Goal: Transaction & Acquisition: Purchase product/service

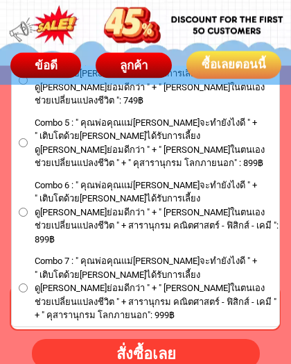
scroll to position [8290, 0]
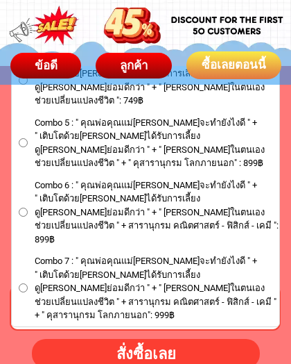
click at [23, 283] on input "Combo 7 : " คุณพ่อคุณแม่[PERSON_NAME]จะทำยังไงดี " + " เติบโตด้วย[PERSON_NAME]ไ…" at bounding box center [23, 287] width 9 height 9
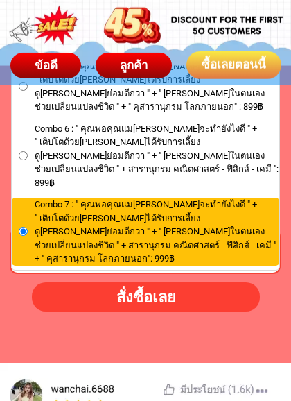
scroll to position [8347, 0]
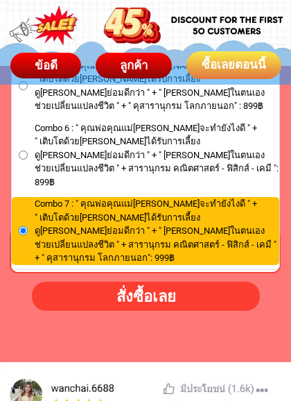
click at [201, 297] on div "สั่งซื้อเลย" at bounding box center [146, 295] width 230 height 23
radio input "true"
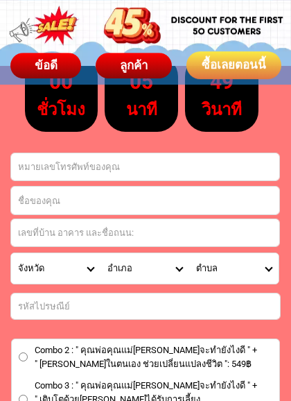
scroll to position [7916, 0]
type input "[PERSON_NAME]ณี [PERSON_NAME]"
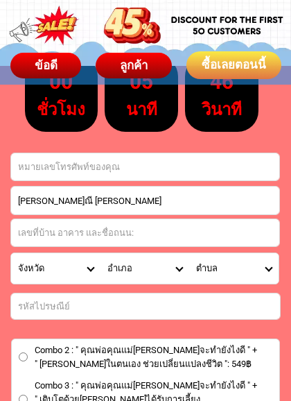
type input "[PHONE_NUMBER]"
select select "Select province"
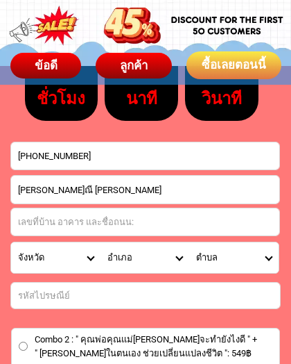
click at [237, 217] on input "Input address" at bounding box center [145, 221] width 268 height 27
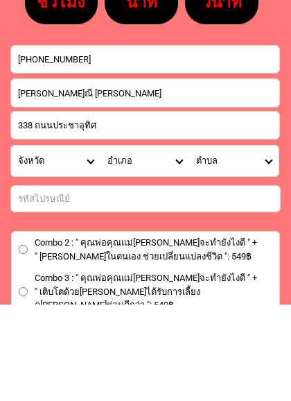
scroll to position [7938, 0]
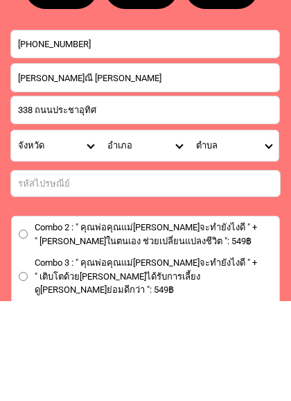
type input "338 ถนนประชาอุทิศ"
click at [270, 231] on select "ตำบล" at bounding box center [233, 246] width 89 height 31
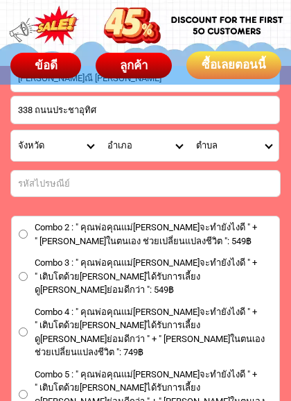
click at [72, 182] on input "Input number_input_1" at bounding box center [145, 184] width 269 height 26
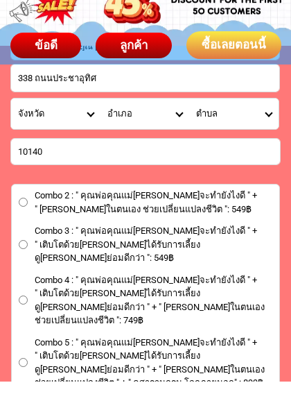
type input "10140"
click at [113, 119] on select "อำเภอ" at bounding box center [145, 134] width 89 height 31
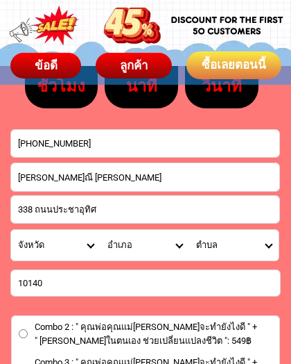
click at [176, 205] on input "338 ถนนประชาอุทิศ" at bounding box center [145, 209] width 268 height 27
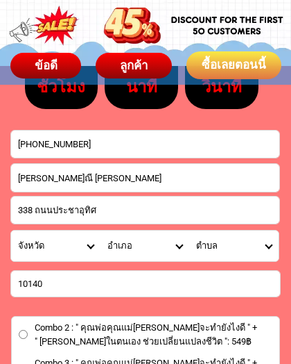
click at [203, 244] on select "ตำบล" at bounding box center [233, 245] width 89 height 31
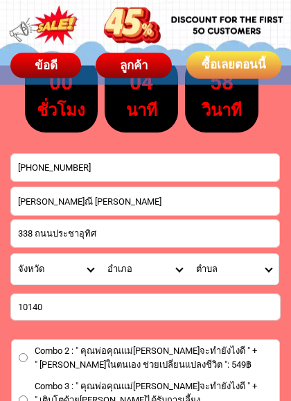
scroll to position [7916, 0]
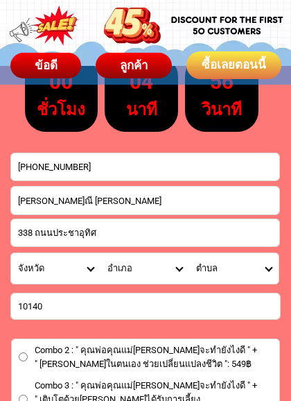
click at [110, 268] on select "อำเภอ" at bounding box center [145, 268] width 89 height 31
click at [121, 263] on select "อำเภอ" at bounding box center [145, 268] width 89 height 31
click at [244, 311] on input "10140" at bounding box center [145, 306] width 269 height 26
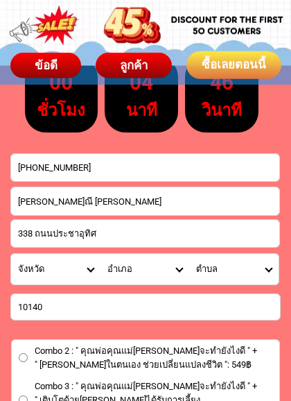
scroll to position [7971, 0]
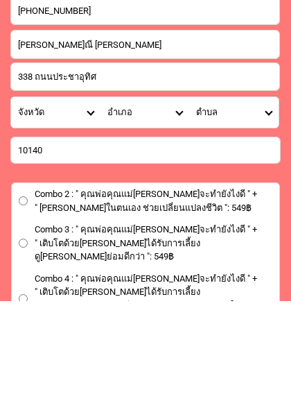
click at [273, 198] on select "ตำบล" at bounding box center [233, 213] width 89 height 31
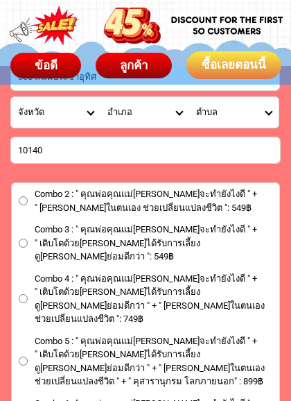
click at [264, 110] on select "ตำบล" at bounding box center [233, 112] width 89 height 31
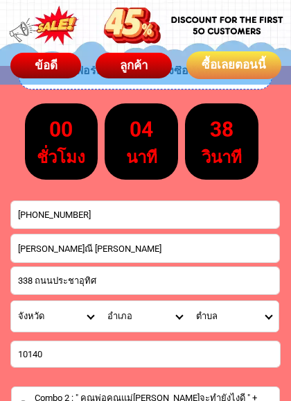
click at [103, 278] on input "338 ถนนประชาอุทิศ" at bounding box center [145, 280] width 268 height 27
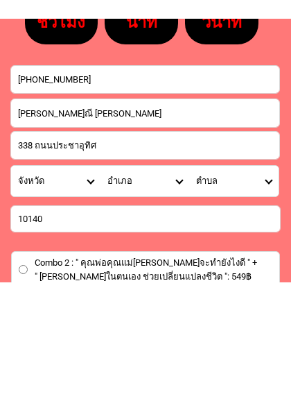
scroll to position [7950, 0]
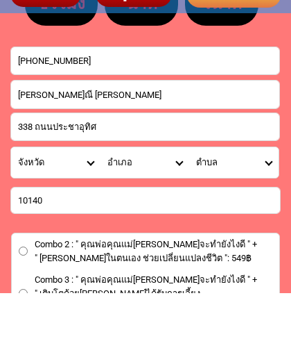
click at [67, 259] on input "10140" at bounding box center [145, 272] width 269 height 26
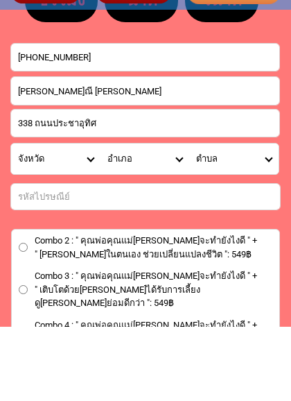
click button "submit" at bounding box center [0, 0] width 0 height 0
radio input "true"
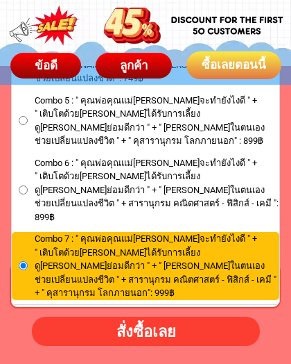
click at [237, 277] on form "[PERSON_NAME]ณี [PERSON_NAME] [PHONE_NUMBER] สั่งซื้อเลย 338 ถนนประชาอุทิศ Comb…" at bounding box center [145, 51] width 271 height 590
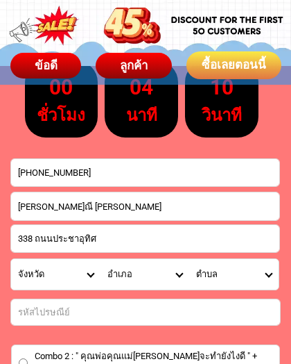
click at [245, 307] on input "Input number_input_1" at bounding box center [145, 312] width 269 height 26
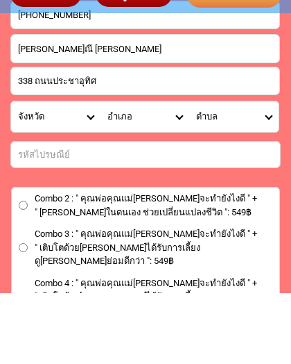
scroll to position [8004, 0]
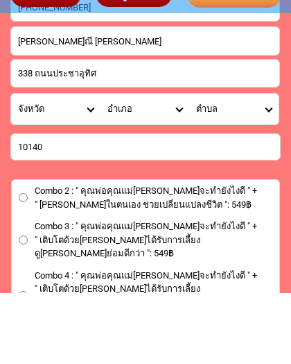
type input "10140"
click button "submit" at bounding box center [0, 0] width 0 height 0
radio input "true"
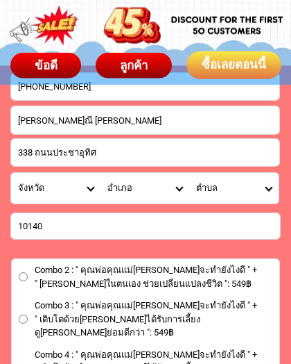
scroll to position [7993, 0]
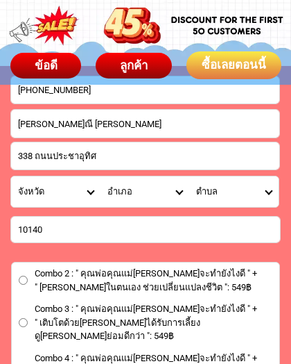
click at [101, 190] on select "อำเภอ" at bounding box center [145, 191] width 89 height 31
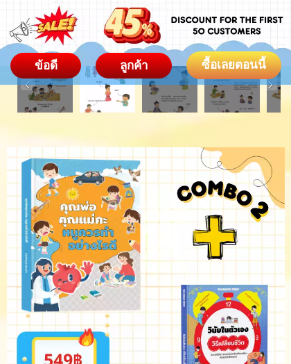
click at [141, 66] on div "ลูกค้า" at bounding box center [134, 64] width 84 height 19
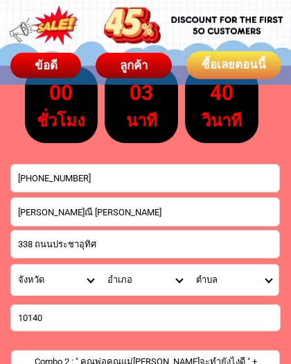
scroll to position [7905, 0]
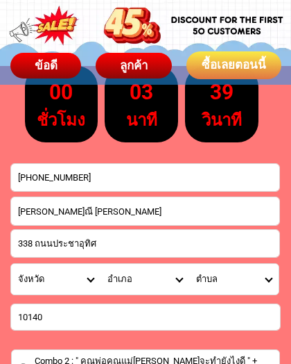
click at [43, 273] on select "จังหวัด กระบี่/ Krabi กรุงเทพมหานคร/ [GEOGRAPHIC_DATA] กาญจนบุรี/ [GEOGRAPHIC_D…" at bounding box center [55, 279] width 89 height 31
select select "66_R92277"
click at [95, 279] on select "จังหวัด กระบี่/ Krabi กรุงเทพมหานคร/ [GEOGRAPHIC_DATA] กาญจนบุรี/ [GEOGRAPHIC_D…" at bounding box center [55, 279] width 89 height 31
click at [94, 281] on select "จังหวัด กระบี่/ Krabi กรุงเทพมหานคร/ [GEOGRAPHIC_DATA] กาญจนบุรี/ [GEOGRAPHIC_D…" at bounding box center [55, 279] width 89 height 31
click at [182, 276] on select "อำเภอ คลองเตย/ Khlong Toei คลองสาน/ [GEOGRAPHIC_DATA][PERSON_NAME]/ Khan Na Yao…" at bounding box center [145, 279] width 89 height 31
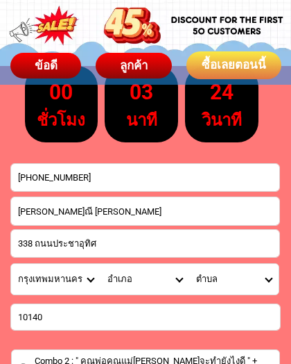
select select "66_R3147104"
click at [268, 282] on select "ตำบล ทุ่งครุ/ [GEOGRAPHIC_DATA] บางมด/ [GEOGRAPHIC_DATA]" at bounding box center [233, 279] width 89 height 31
select select "66_R0000038"
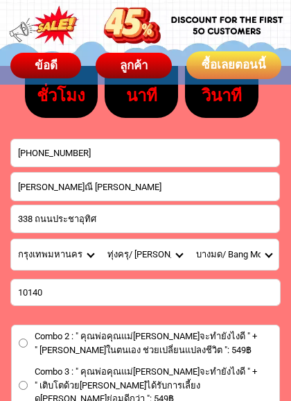
click at [176, 217] on input "338 ถนนประชาอุทิศ" at bounding box center [145, 218] width 268 height 27
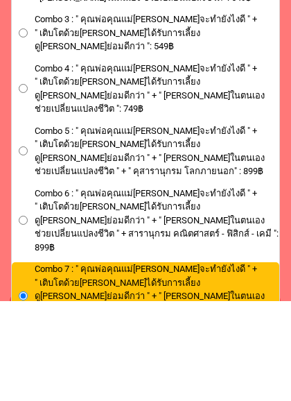
scroll to position [8182, 0]
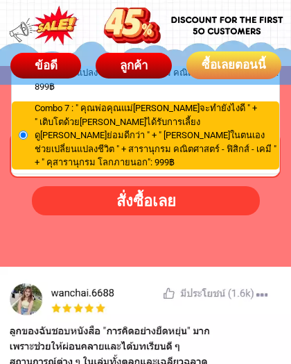
type input "338 ถนนประชาอุทิศ ระหว่างซอย 50-52"
click at [180, 196] on div "สั่งซื้อเลย" at bounding box center [146, 200] width 230 height 23
radio input "true"
